Goal: Find specific fact: Find specific fact

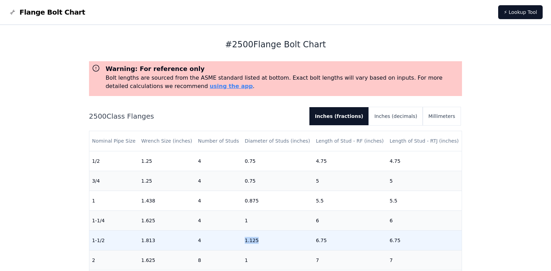
drag, startPoint x: 243, startPoint y: 242, endPoint x: 255, endPoint y: 241, distance: 12.2
click at [255, 241] on td "1.125" at bounding box center [277, 240] width 71 height 20
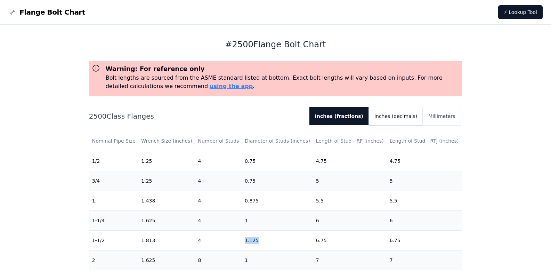
click at [397, 118] on button "Inches (decimals)" at bounding box center [396, 116] width 54 height 18
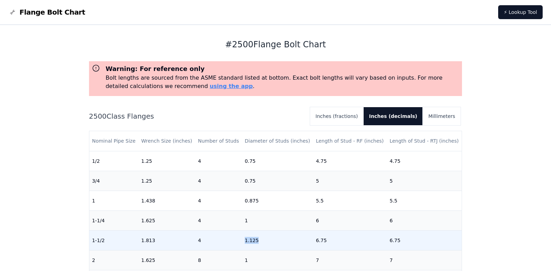
click at [262, 243] on td "1.125" at bounding box center [277, 240] width 71 height 20
click at [322, 242] on td "6.75" at bounding box center [350, 240] width 74 height 20
click at [106, 242] on td "1-1/2" at bounding box center [113, 240] width 49 height 20
click at [214, 243] on td "4" at bounding box center [218, 240] width 47 height 20
click at [259, 240] on td "1.125" at bounding box center [277, 240] width 71 height 20
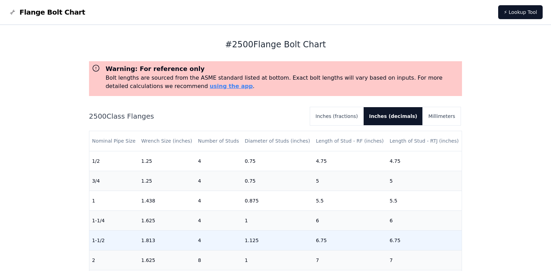
click at [313, 241] on td "6.75" at bounding box center [350, 240] width 74 height 20
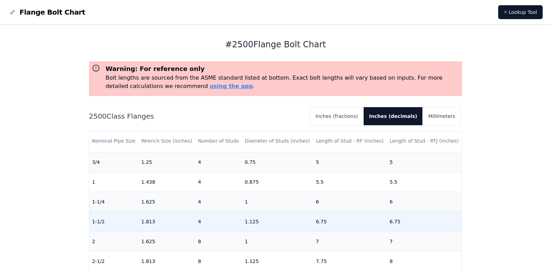
scroll to position [44, 0]
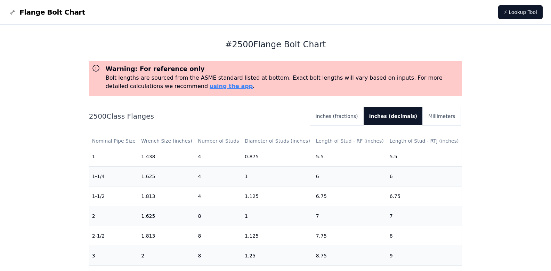
click at [263, 45] on h1 "# 2500 Flange Bolt Chart" at bounding box center [275, 44] width 373 height 11
click at [514, 11] on link "⚡ Lookup Tool" at bounding box center [520, 12] width 44 height 14
